Goal: Obtain resource: Obtain resource

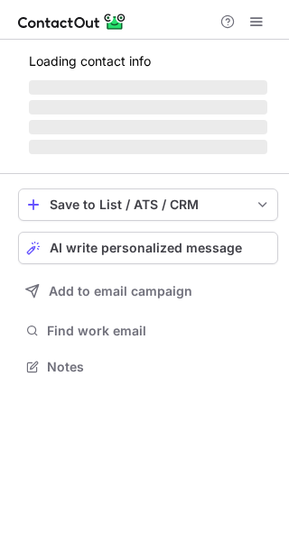
scroll to position [393, 289]
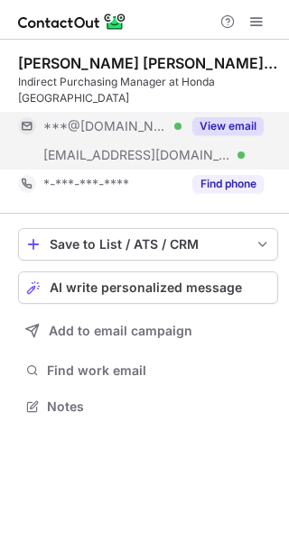
drag, startPoint x: 214, startPoint y: 132, endPoint x: 159, endPoint y: 149, distance: 57.6
click at [215, 132] on button "View email" at bounding box center [227, 126] width 71 height 18
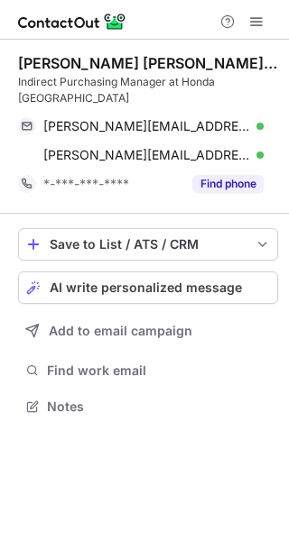
scroll to position [393, 289]
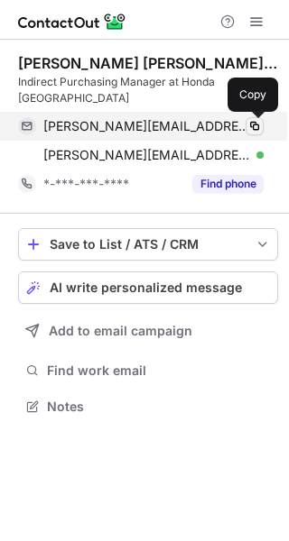
click at [255, 122] on span at bounding box center [254, 126] width 14 height 14
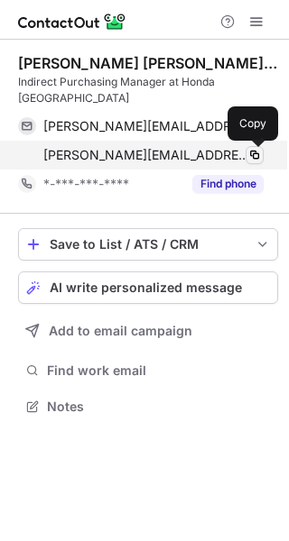
click at [253, 154] on span at bounding box center [254, 155] width 14 height 14
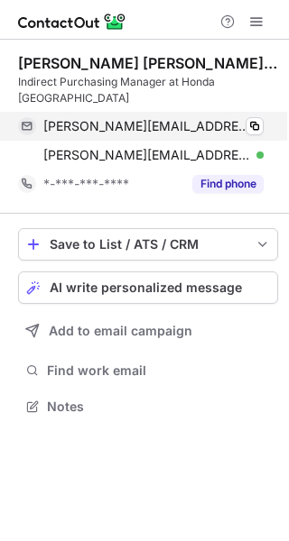
scroll to position [393, 289]
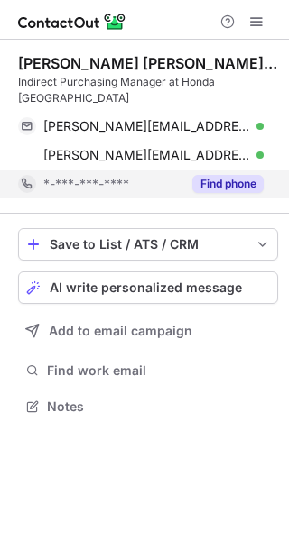
click at [219, 186] on button "Find phone" at bounding box center [227, 184] width 71 height 18
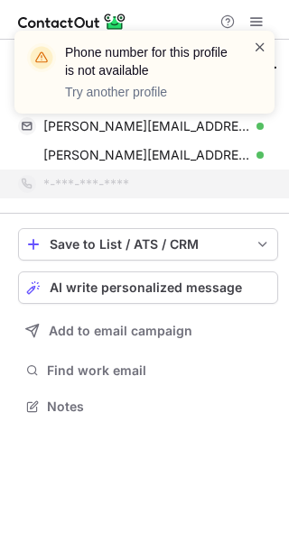
click at [261, 50] on span at bounding box center [260, 47] width 14 height 18
